Goal: Task Accomplishment & Management: Manage account settings

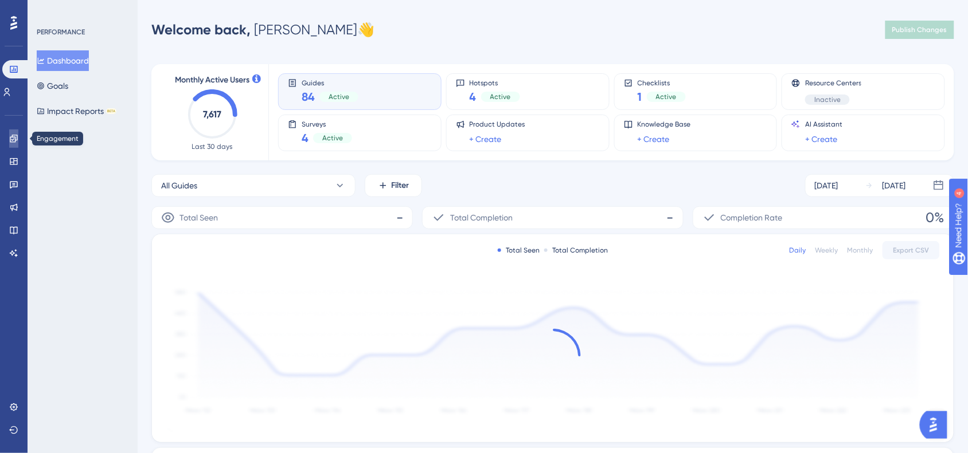
click at [10, 140] on icon at bounding box center [13, 138] width 7 height 7
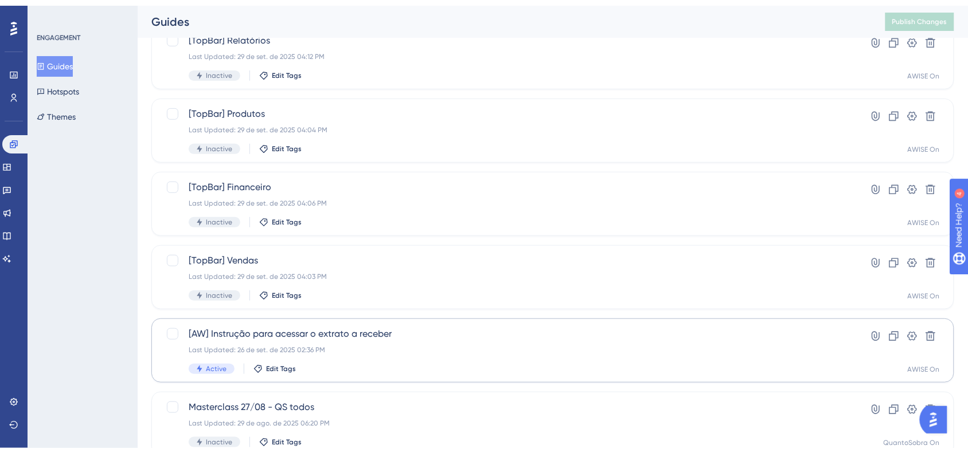
scroll to position [143, 0]
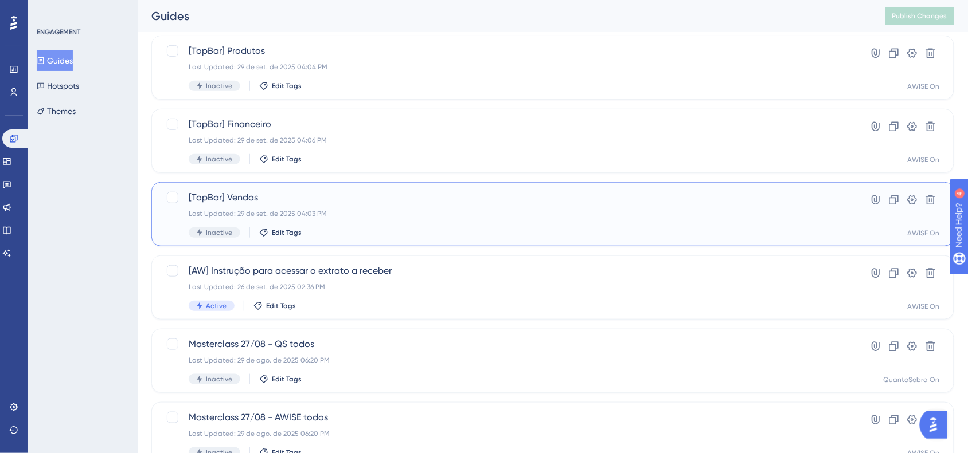
click at [344, 205] on div "[TopBar] Vendas Last Updated: 29 de set. de 2025 04:03 PM Inactive Edit Tags" at bounding box center [507, 214] width 636 height 47
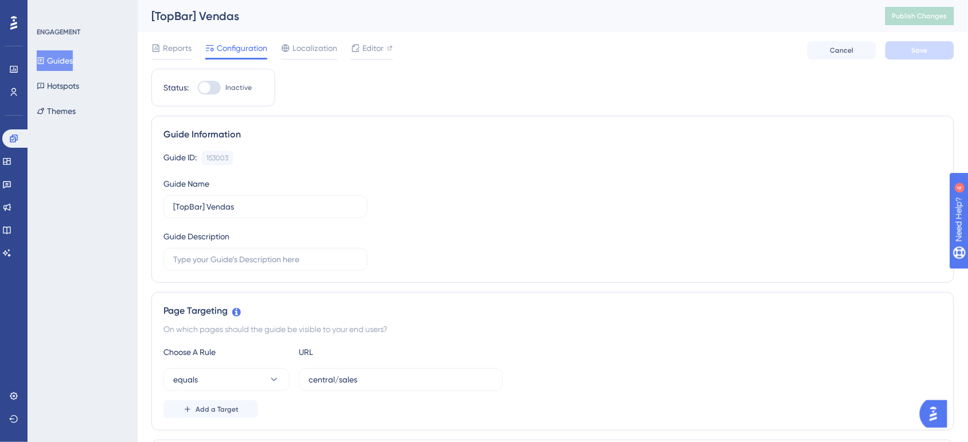
click at [197, 82] on div "Status: Inactive" at bounding box center [213, 88] width 100 height 14
click at [207, 84] on div at bounding box center [204, 87] width 11 height 11
click at [198, 88] on input "Inactive" at bounding box center [197, 88] width 1 height 1
checkbox input "true"
click at [913, 46] on span "Save" at bounding box center [919, 50] width 16 height 9
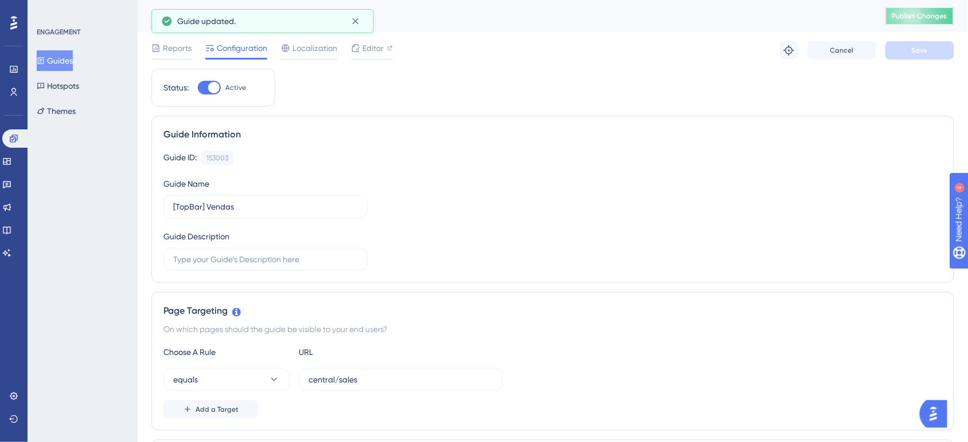
click at [927, 21] on button "Publish Changes" at bounding box center [919, 16] width 69 height 18
click at [19, 142] on link at bounding box center [16, 139] width 28 height 18
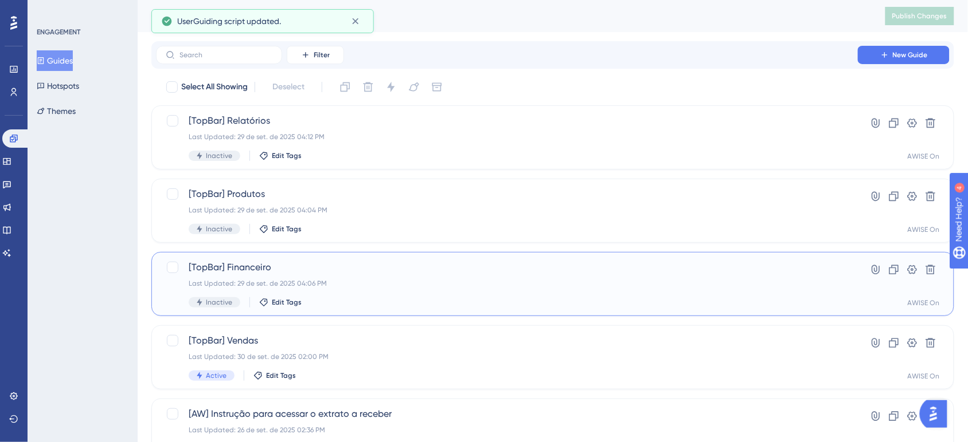
click at [233, 278] on div "[TopBar] Financeiro Last Updated: 29 de set. de 2025 04:06 PM Inactive Edit Tags" at bounding box center [507, 284] width 636 height 47
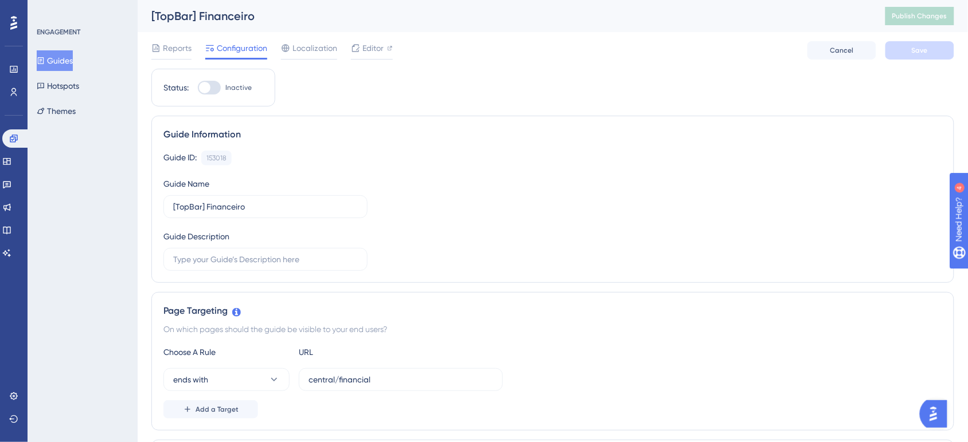
click at [219, 84] on div at bounding box center [209, 88] width 23 height 14
click at [198, 88] on input "Inactive" at bounding box center [197, 88] width 1 height 1
checkbox input "true"
click at [922, 46] on span "Save" at bounding box center [919, 50] width 16 height 9
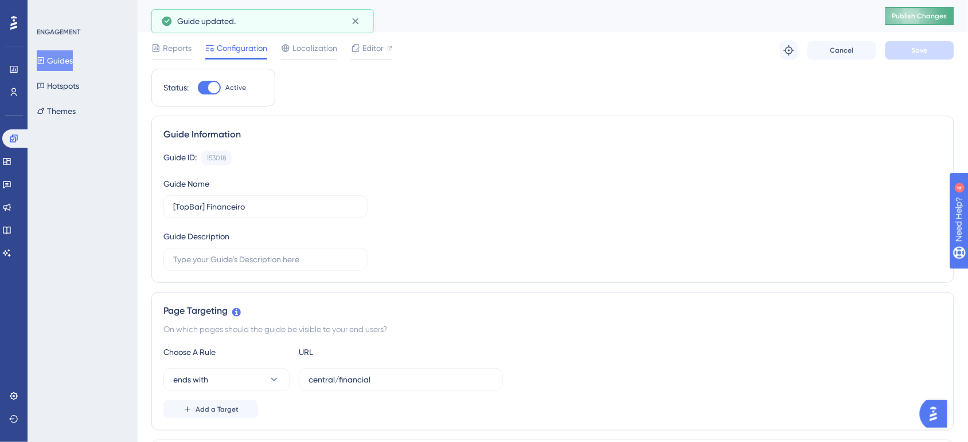
click at [921, 11] on span "Publish Changes" at bounding box center [919, 15] width 55 height 9
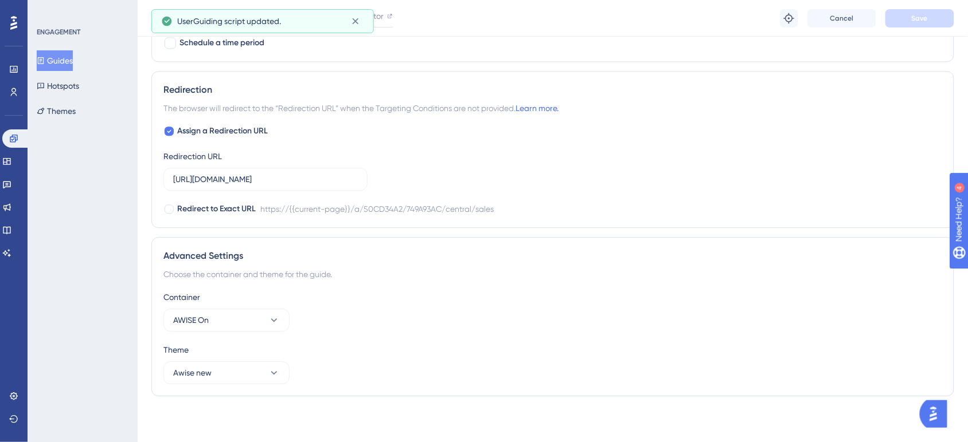
scroll to position [781, 0]
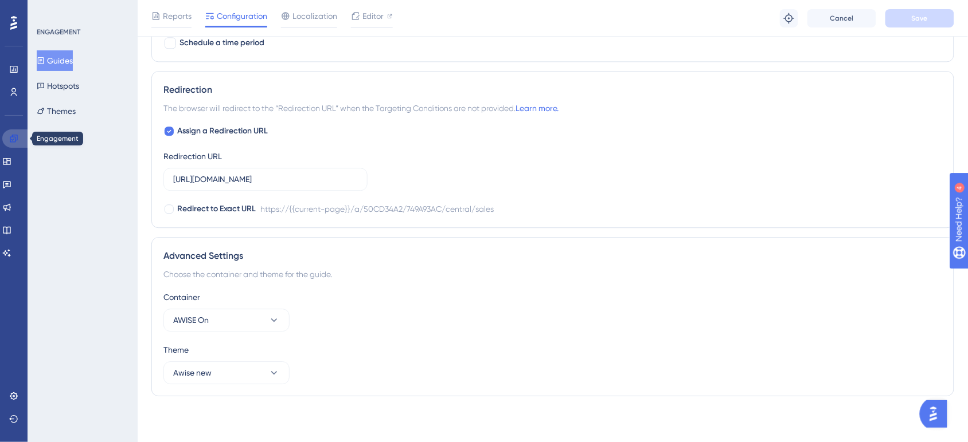
click at [16, 143] on link at bounding box center [16, 139] width 28 height 18
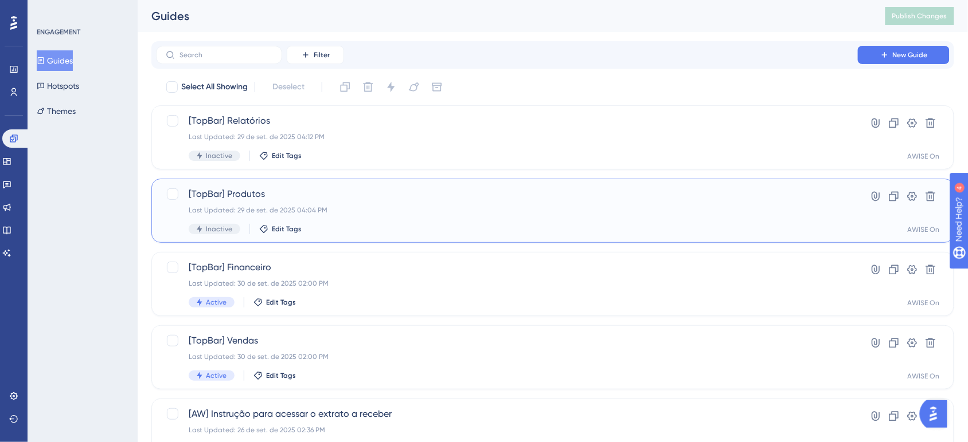
click at [279, 213] on div "Last Updated: 29 de set. de 2025 04:04 PM" at bounding box center [507, 210] width 636 height 9
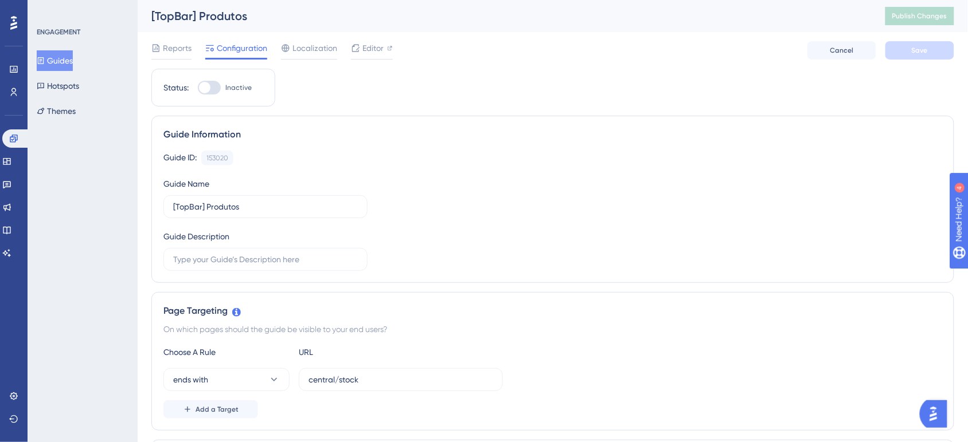
click at [210, 84] on div at bounding box center [209, 88] width 23 height 14
click at [198, 88] on input "Inactive" at bounding box center [197, 88] width 1 height 1
checkbox input "true"
click at [911, 47] on span "Save" at bounding box center [919, 50] width 16 height 9
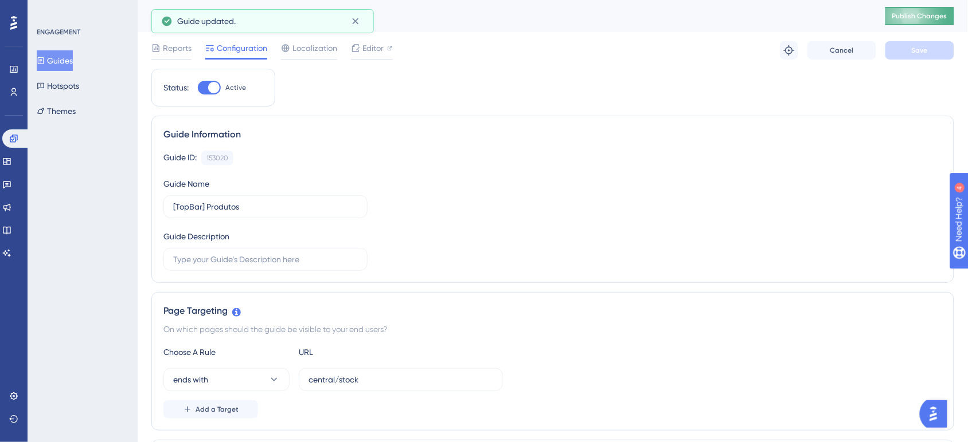
click at [918, 21] on button "Publish Changes" at bounding box center [919, 16] width 69 height 18
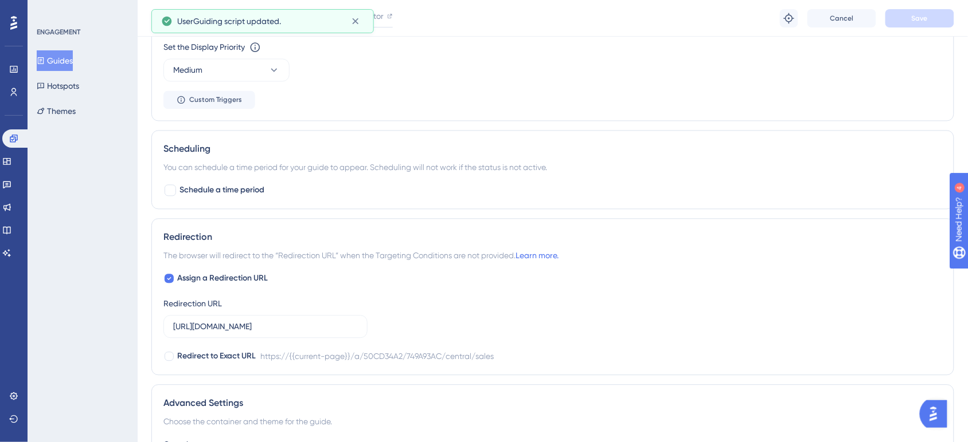
scroll to position [645, 0]
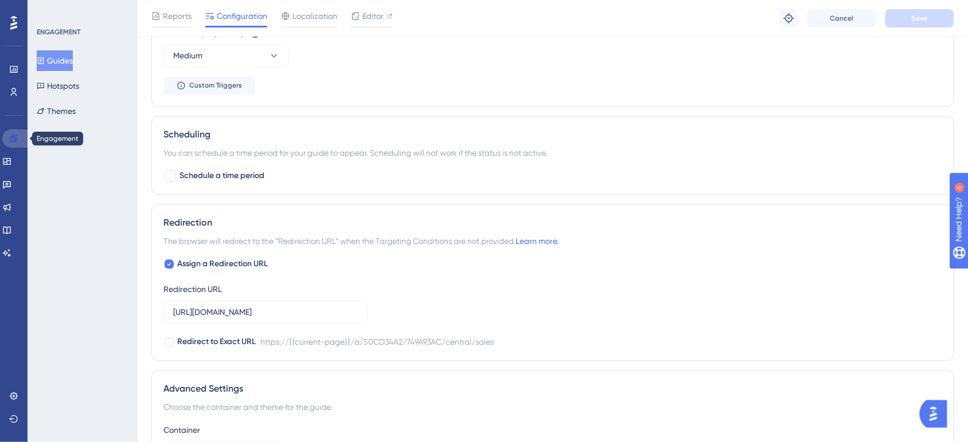
click at [15, 140] on icon at bounding box center [13, 138] width 7 height 7
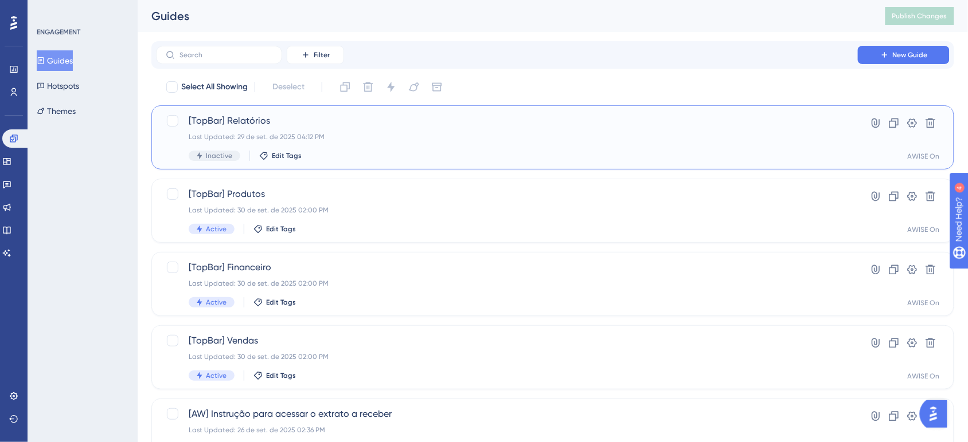
click at [308, 136] on div "Last Updated: 29 de set. de 2025 04:12 PM" at bounding box center [507, 136] width 636 height 9
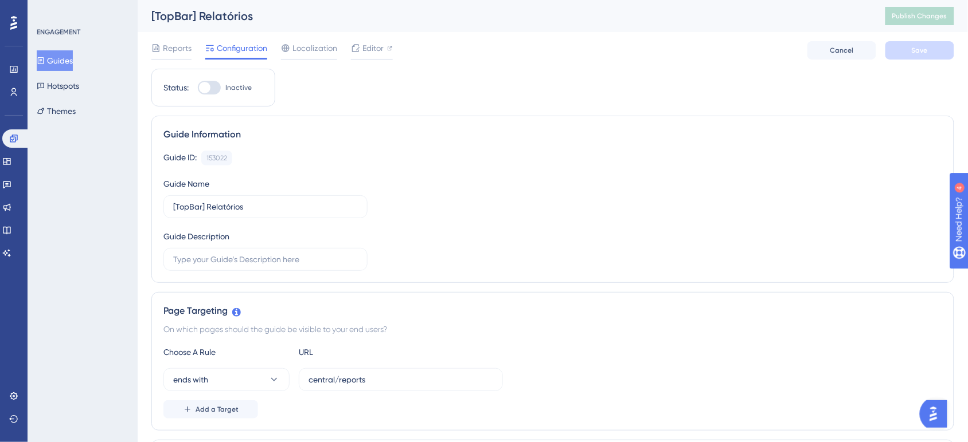
click at [218, 95] on div "Status: Inactive" at bounding box center [213, 88] width 124 height 38
click at [216, 91] on div at bounding box center [209, 88] width 23 height 14
click at [198, 88] on input "Inactive" at bounding box center [197, 88] width 1 height 1
checkbox input "true"
click at [929, 59] on button "Save" at bounding box center [919, 50] width 69 height 18
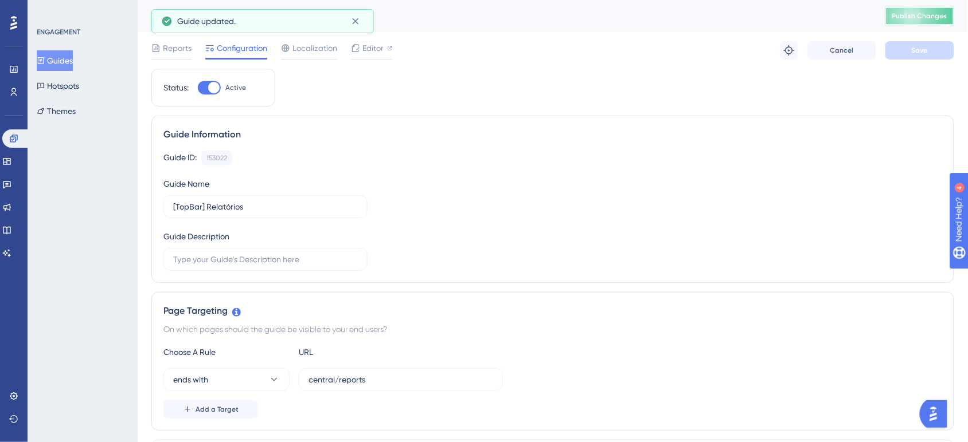
click at [930, 24] on button "Publish Changes" at bounding box center [919, 16] width 69 height 18
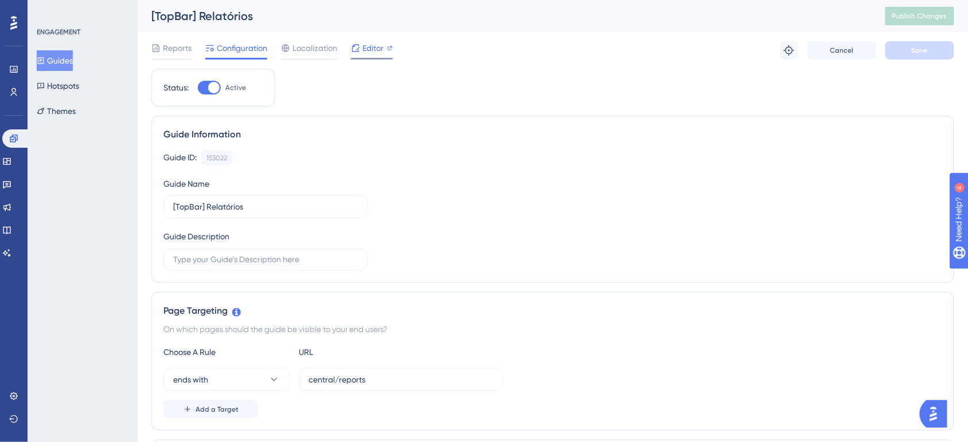
click at [370, 44] on span "Editor" at bounding box center [372, 48] width 21 height 14
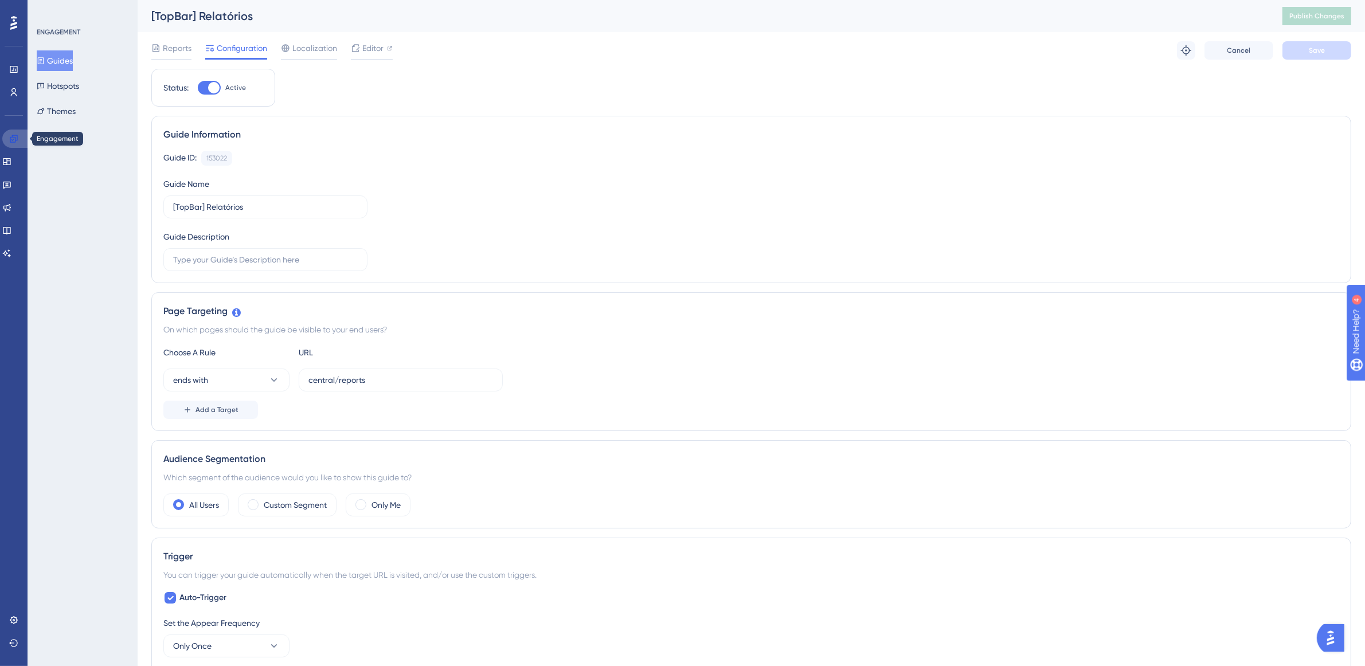
click at [15, 138] on icon at bounding box center [13, 138] width 9 height 9
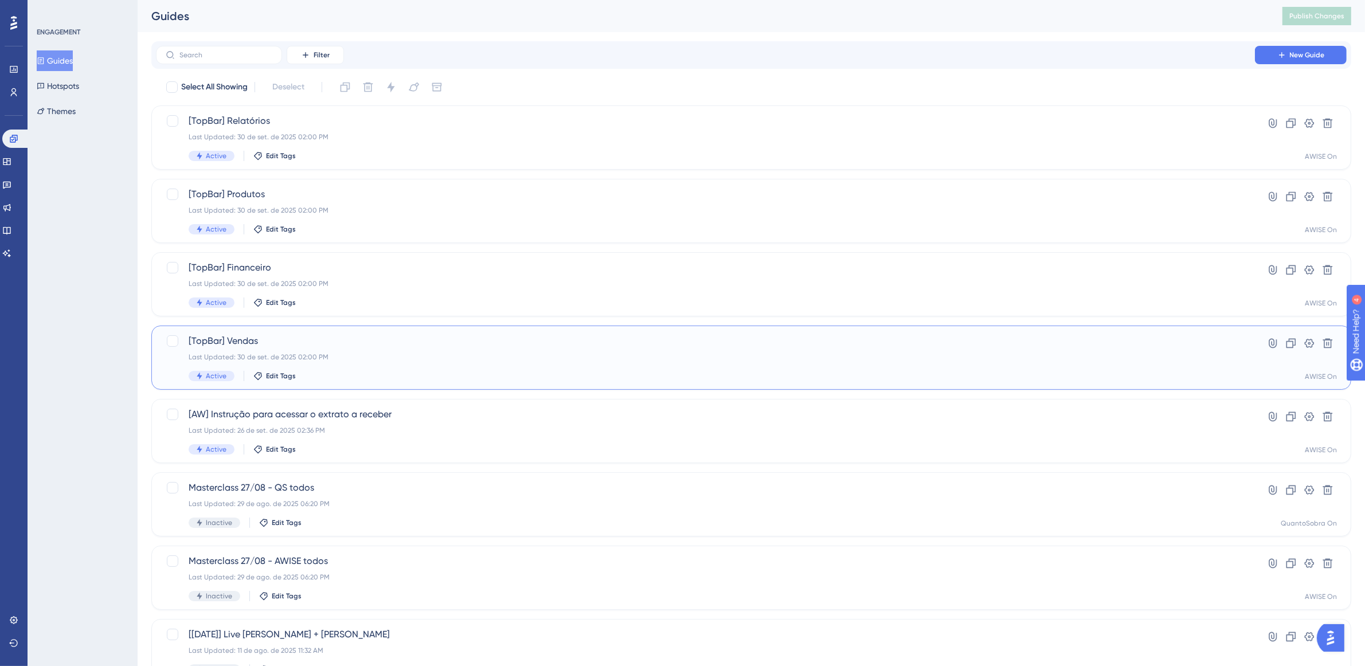
click at [277, 344] on span "[TopBar] Vendas" at bounding box center [705, 341] width 1033 height 14
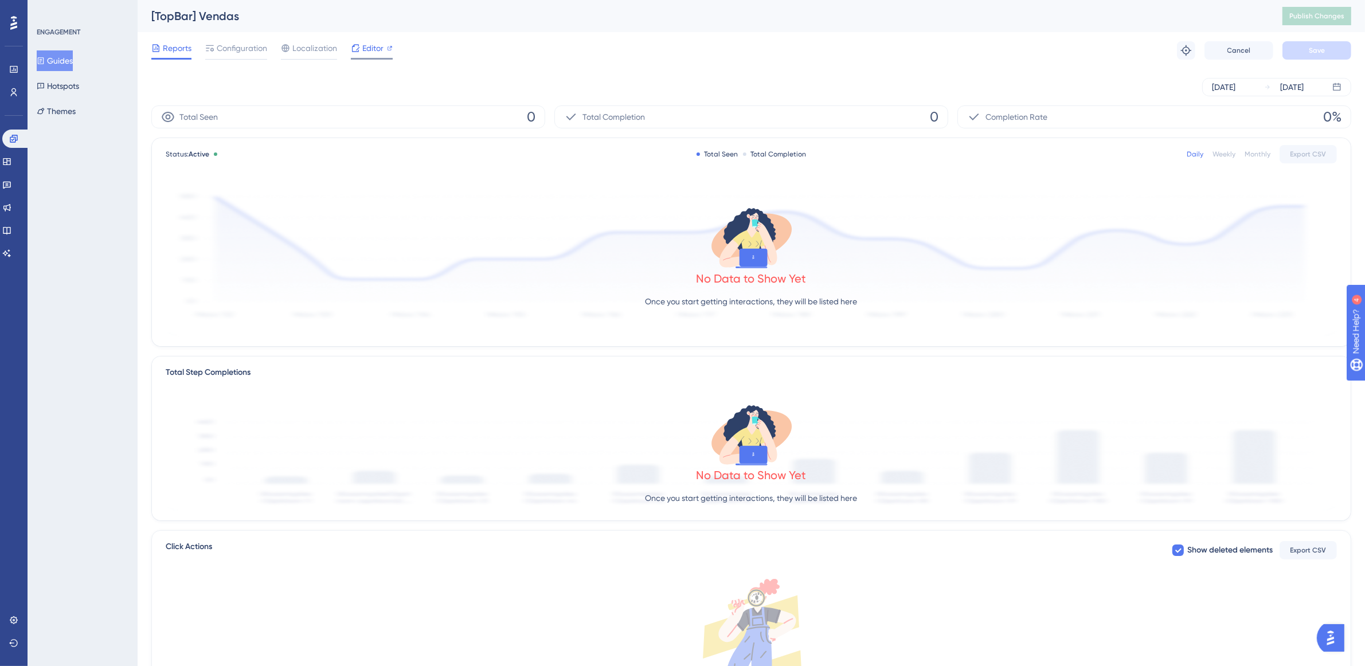
click at [371, 48] on span "Editor" at bounding box center [372, 48] width 21 height 14
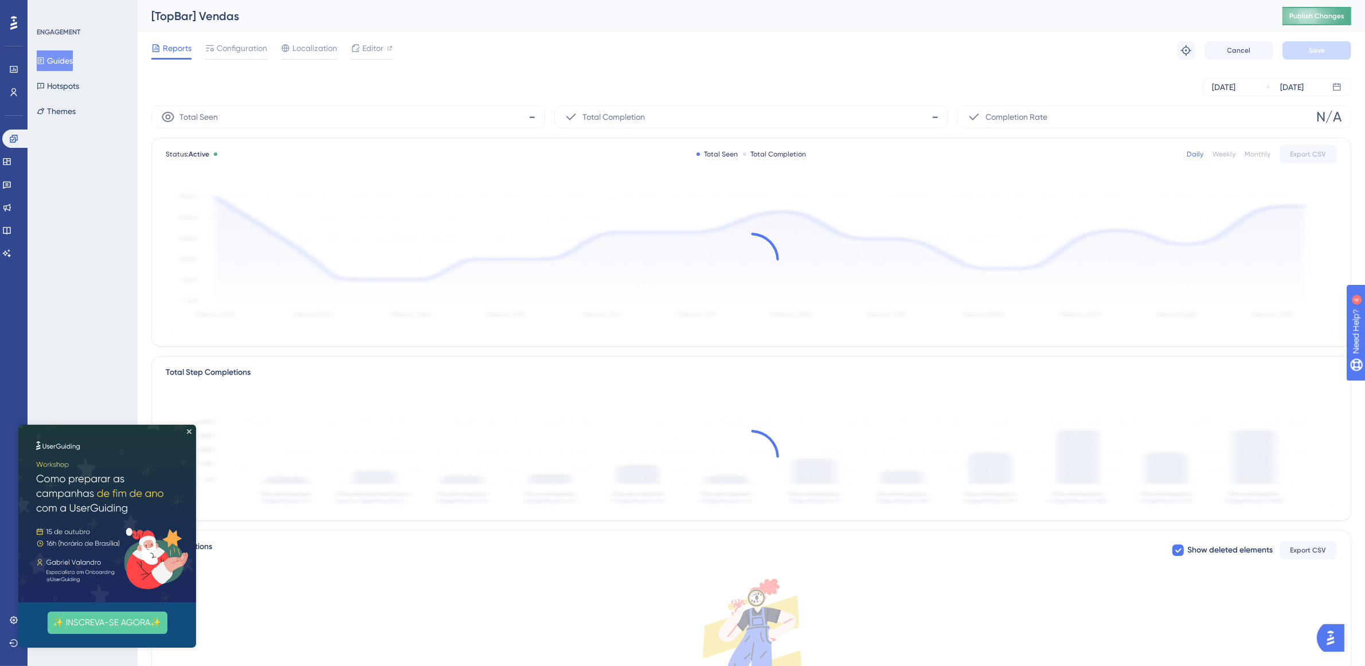
click at [978, 13] on span "Publish Changes" at bounding box center [1316, 15] width 55 height 9
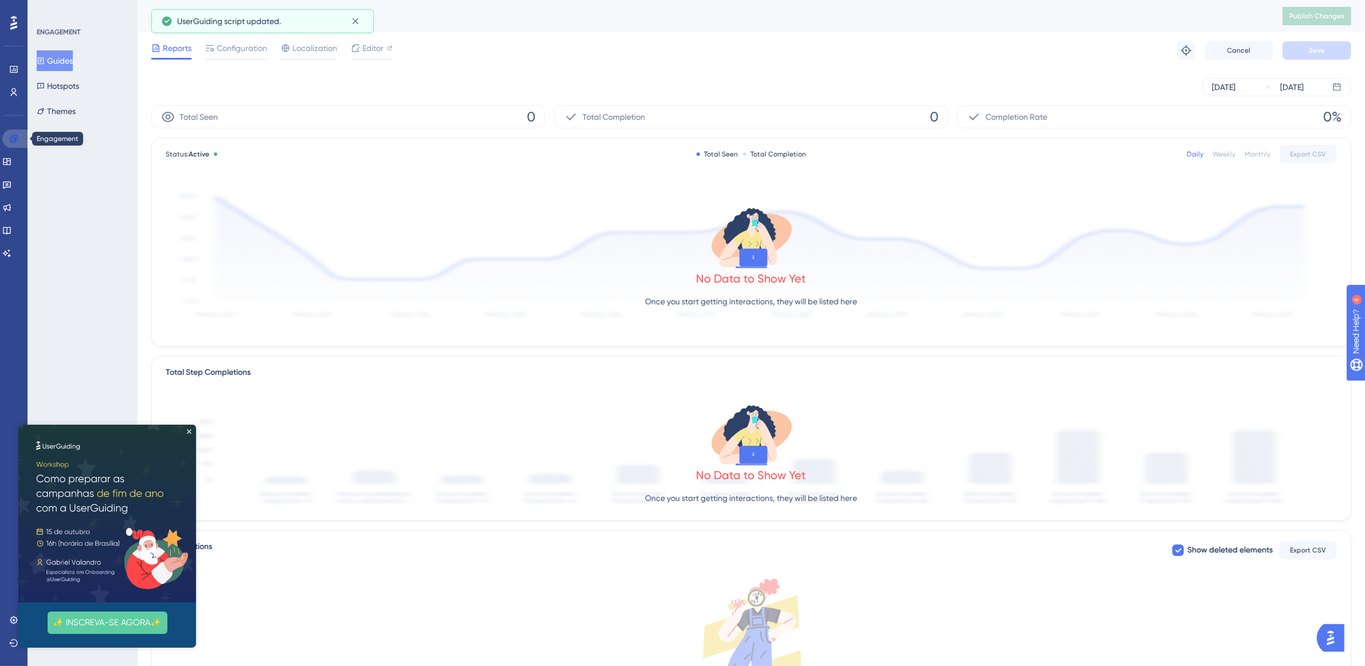
click at [10, 139] on icon at bounding box center [13, 138] width 7 height 7
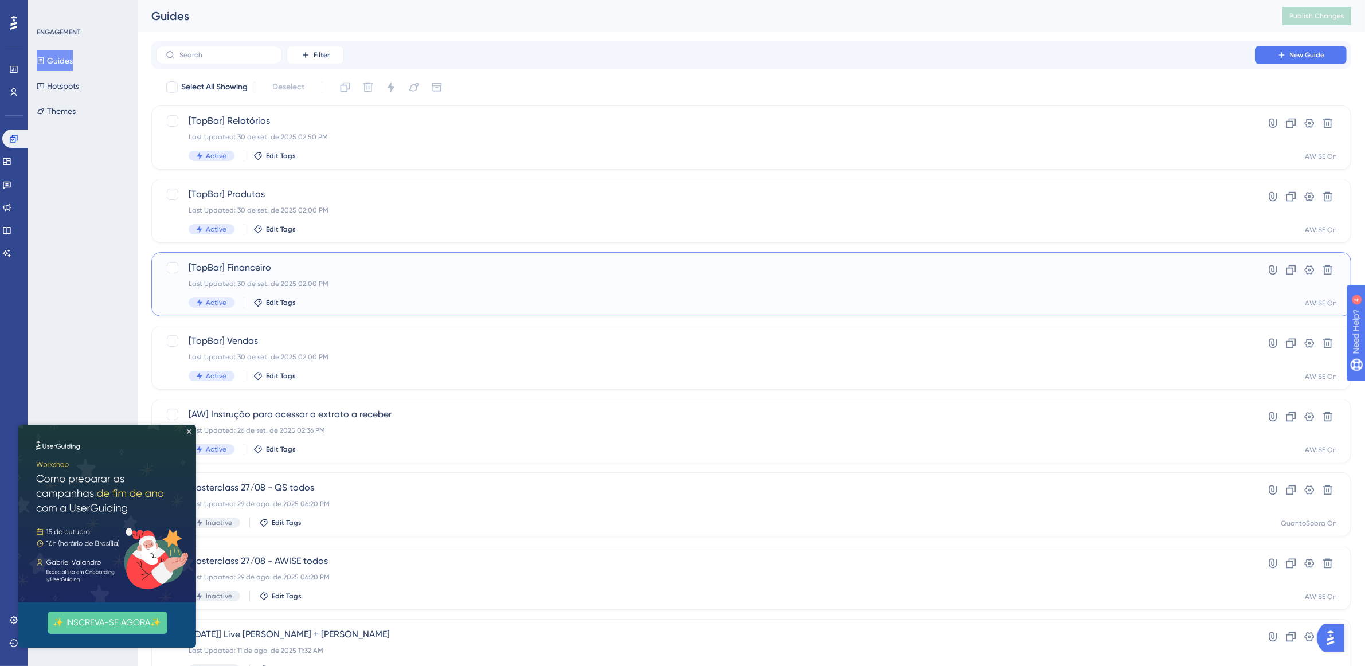
click at [273, 271] on span "[TopBar] Financeiro" at bounding box center [705, 268] width 1033 height 14
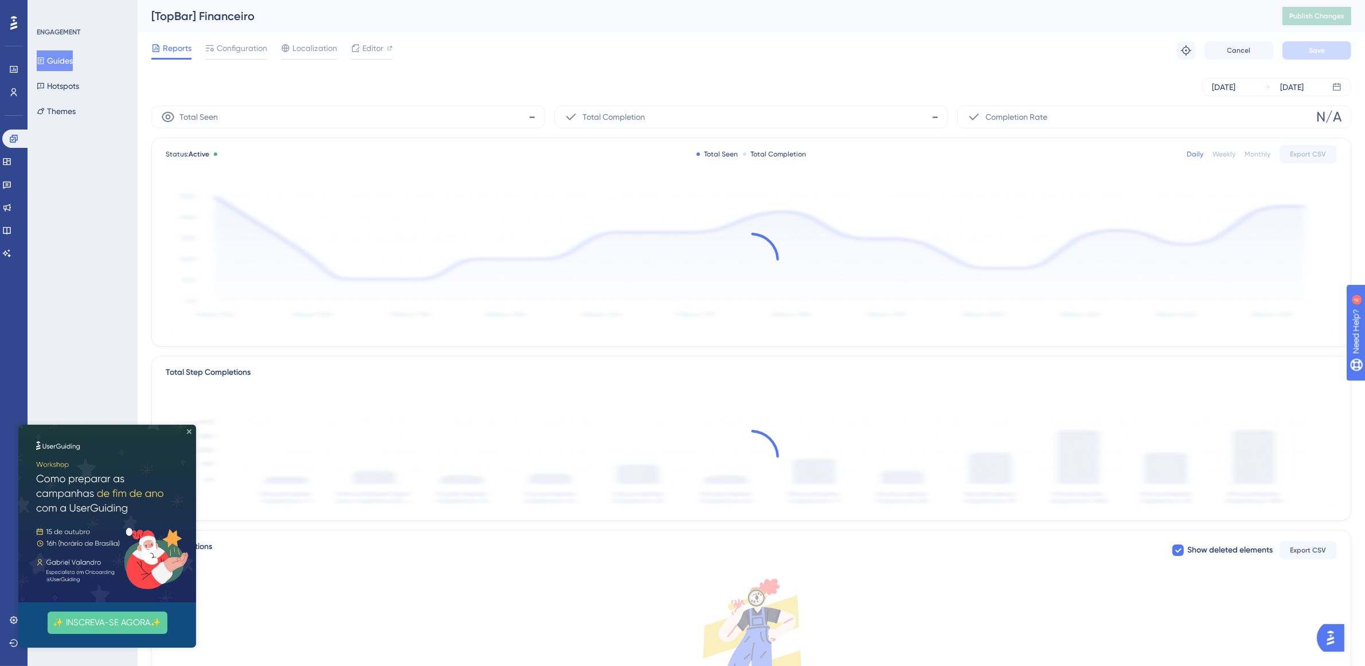
click at [191, 429] on icon "Close Preview" at bounding box center [189, 431] width 5 height 5
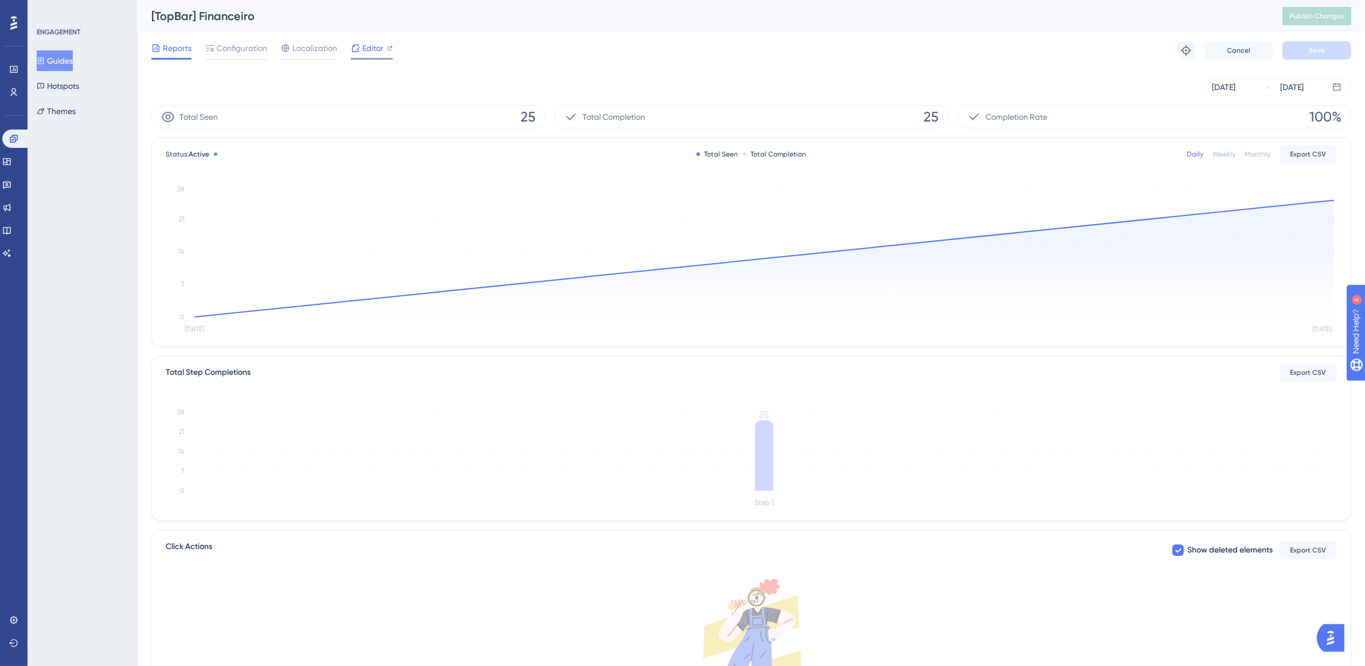
click at [371, 52] on span "Editor" at bounding box center [372, 48] width 21 height 14
click at [368, 53] on span "Editor" at bounding box center [372, 48] width 21 height 14
click at [13, 142] on icon at bounding box center [13, 138] width 9 height 9
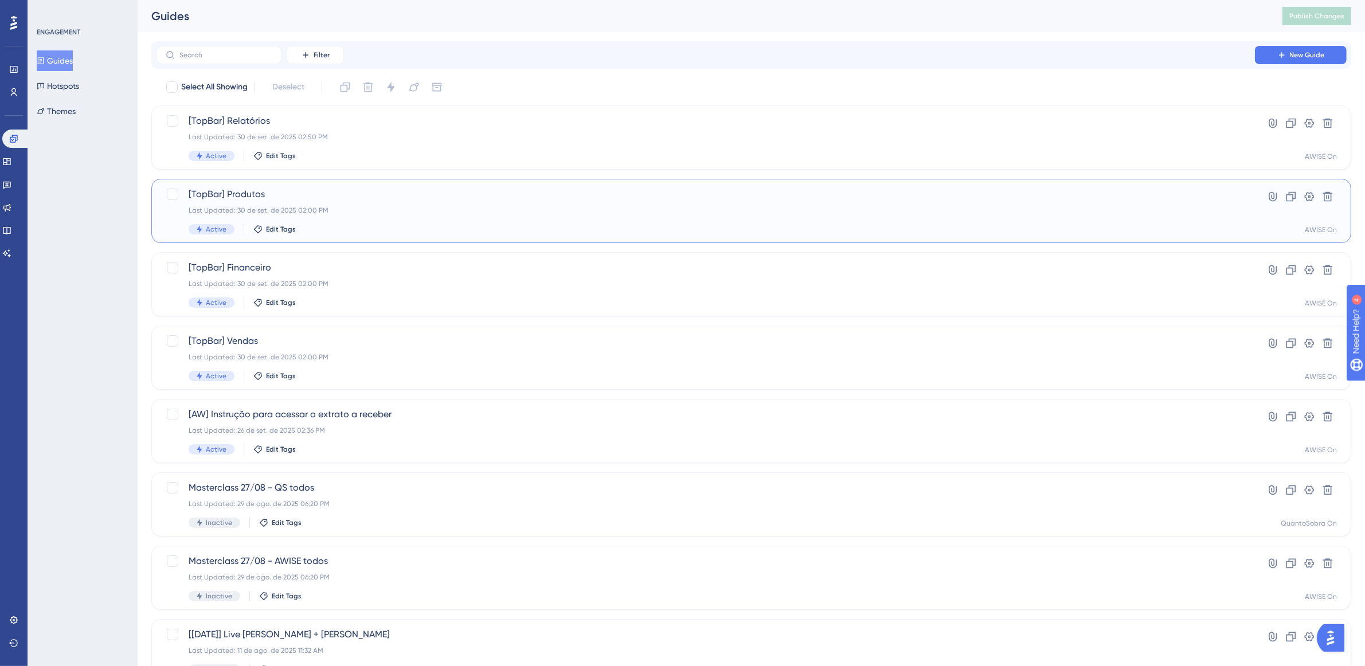
click at [322, 211] on div "Last Updated: 30 de set. de 2025 02:00 PM" at bounding box center [705, 210] width 1033 height 9
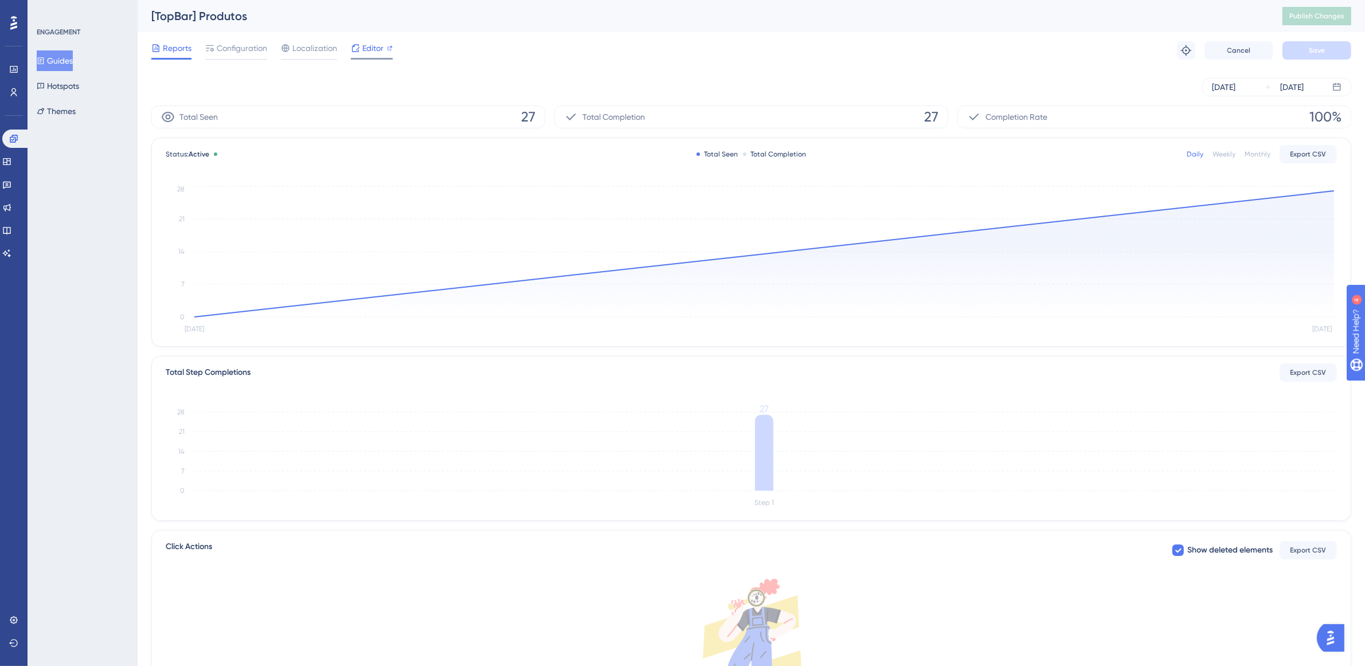
click at [371, 46] on span "Editor" at bounding box center [372, 48] width 21 height 14
click at [17, 142] on icon at bounding box center [13, 138] width 9 height 9
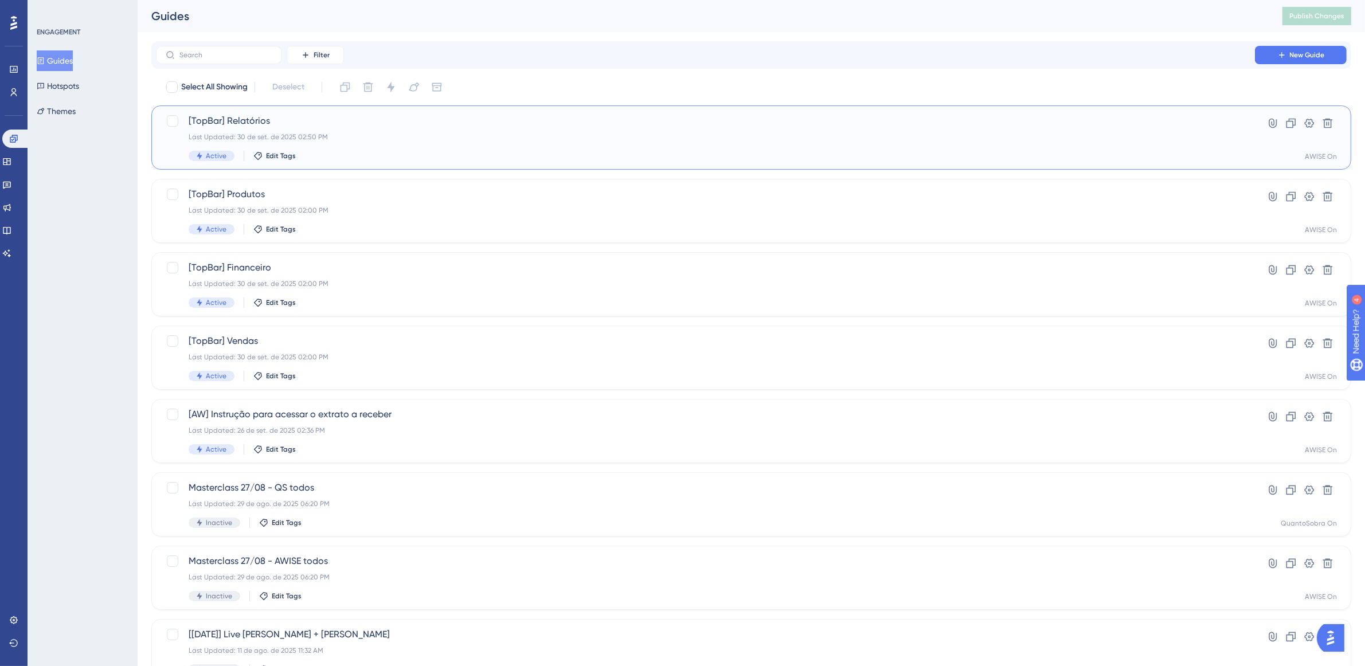
click at [330, 129] on div "[TopBar] Relatórios Last Updated: 30 de set. de 2025 02:50 PM Active Edit Tags" at bounding box center [705, 137] width 1033 height 47
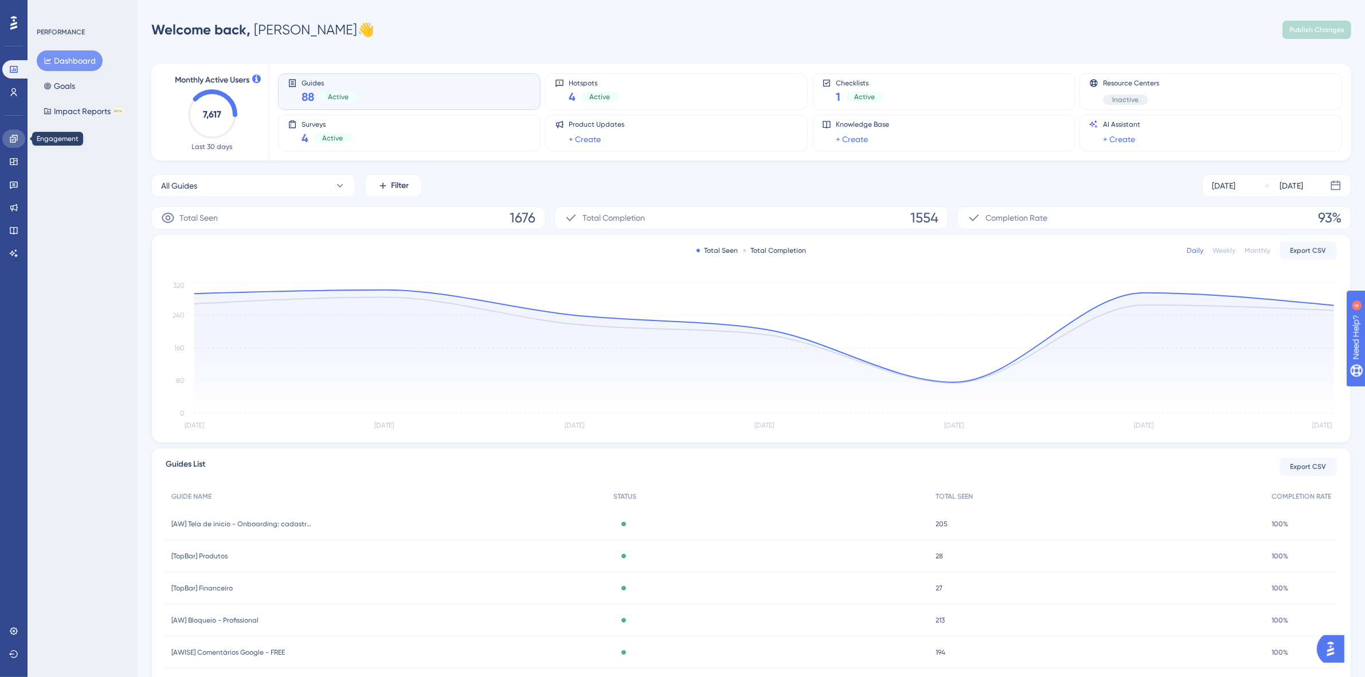
click at [14, 138] on icon at bounding box center [13, 138] width 9 height 9
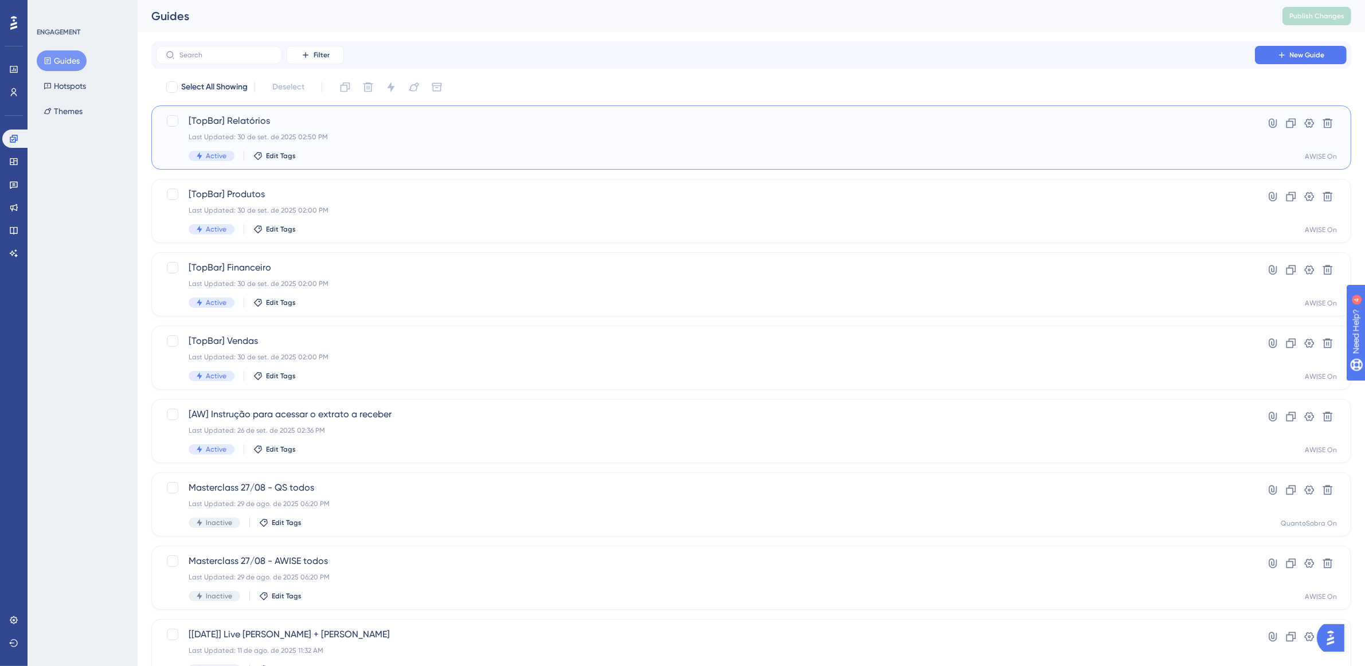
click at [485, 135] on div "Last Updated: 30 de set. de 2025 02:50 PM" at bounding box center [705, 136] width 1033 height 9
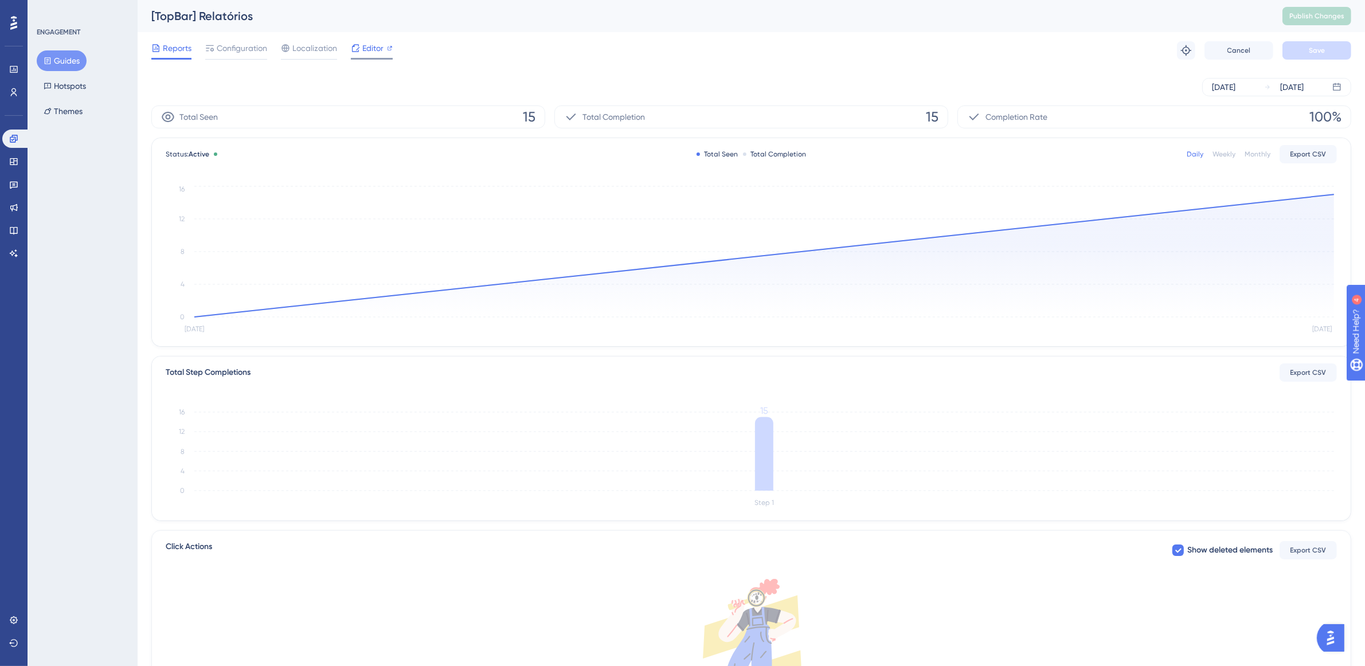
click at [376, 50] on span "Editor" at bounding box center [372, 48] width 21 height 14
